Goal: Find specific page/section: Find specific page/section

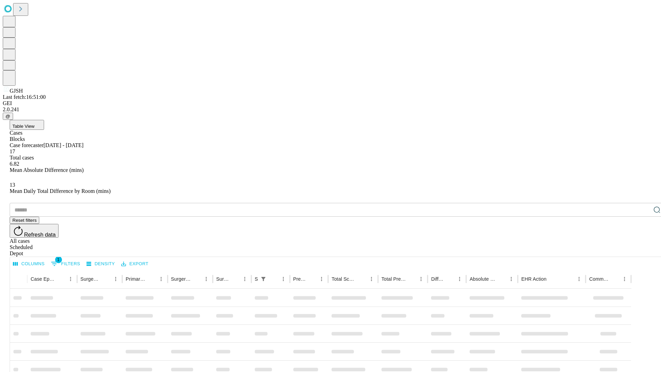
click at [643, 250] on div "Depot" at bounding box center [338, 253] width 656 height 6
